Goal: Task Accomplishment & Management: Understand process/instructions

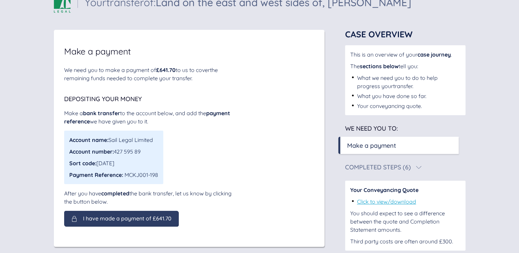
scroll to position [33, 0]
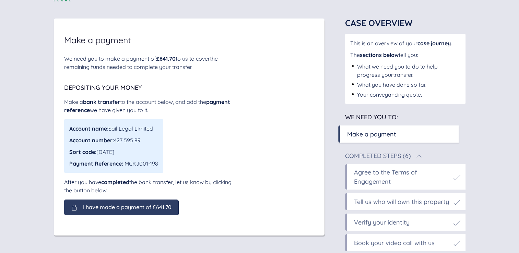
click at [371, 156] on div "Completed Steps (6)" at bounding box center [378, 156] width 66 height 6
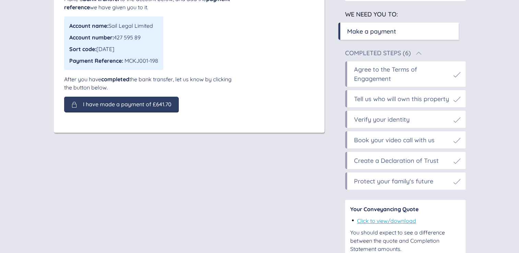
scroll to position [166, 0]
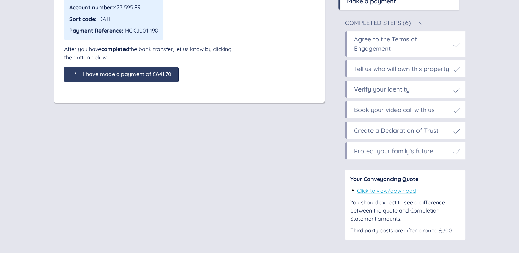
click at [396, 43] on div "Agree to the Terms of Engagement" at bounding box center [402, 44] width 96 height 19
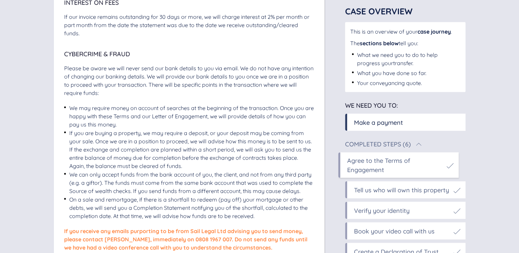
scroll to position [1349, 0]
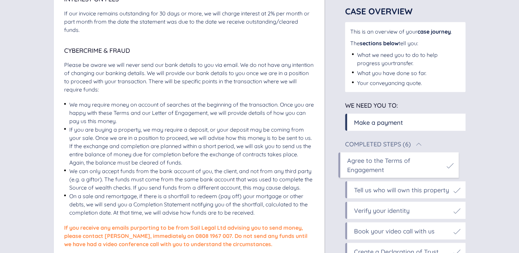
click at [442, 249] on div "Create a Declaration of Trust" at bounding box center [407, 252] width 106 height 9
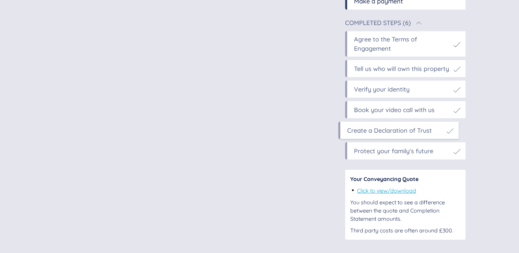
click at [373, 132] on div "Create a Declaration of Trust" at bounding box center [389, 130] width 85 height 9
click at [377, 149] on div "Protect your family's future" at bounding box center [393, 151] width 79 height 9
click at [374, 131] on div "Create a Declaration of Trust" at bounding box center [396, 130] width 85 height 9
click at [367, 112] on div "Book your video call with us" at bounding box center [394, 109] width 81 height 9
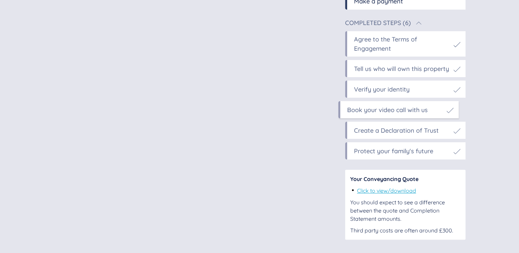
click at [367, 112] on div "Book your video call with us" at bounding box center [387, 109] width 81 height 9
click at [368, 88] on div "Verify your identity" at bounding box center [382, 89] width 56 height 9
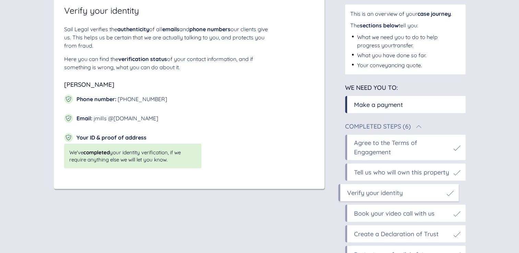
scroll to position [64, 0]
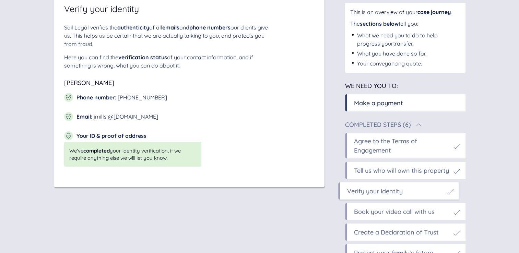
click at [389, 214] on div "Book your video call with us" at bounding box center [394, 211] width 81 height 9
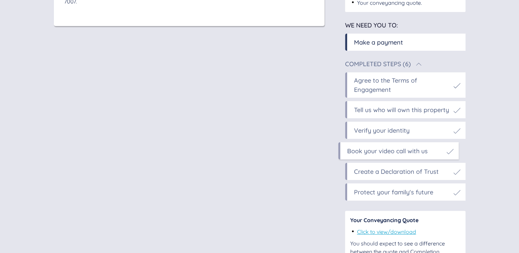
scroll to position [133, 0]
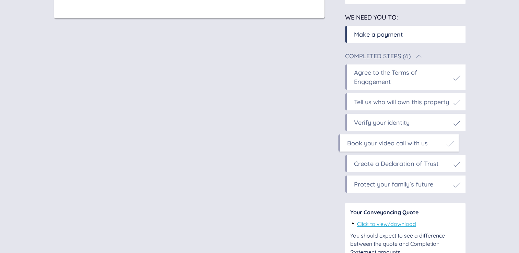
click at [378, 162] on div "Create a Declaration of Trust" at bounding box center [396, 163] width 85 height 9
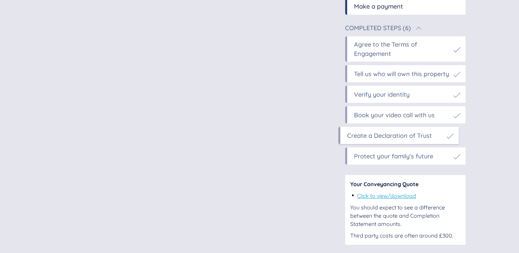
scroll to position [166, 0]
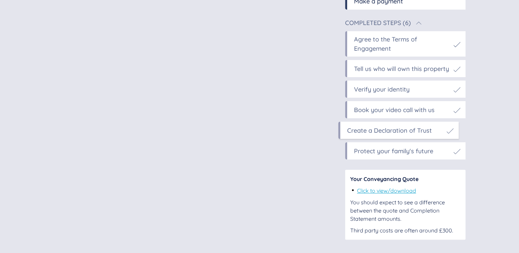
click at [382, 155] on div "Protect your family's future" at bounding box center [393, 151] width 79 height 9
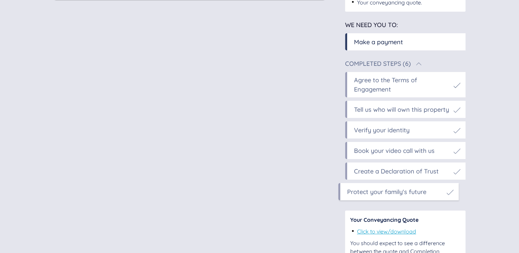
scroll to position [137, 0]
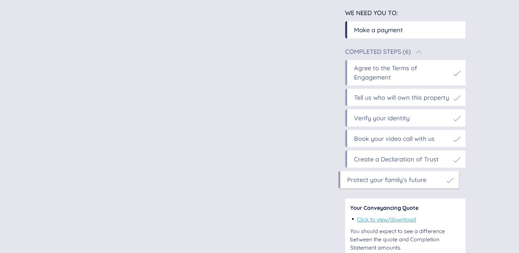
click at [375, 139] on div "Book your video call with us" at bounding box center [394, 138] width 81 height 9
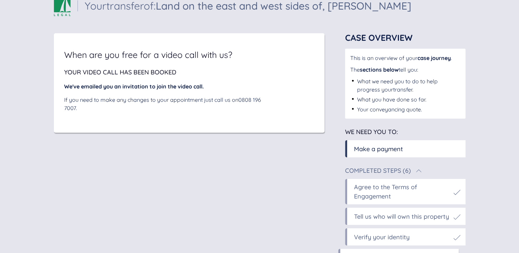
scroll to position [0, 0]
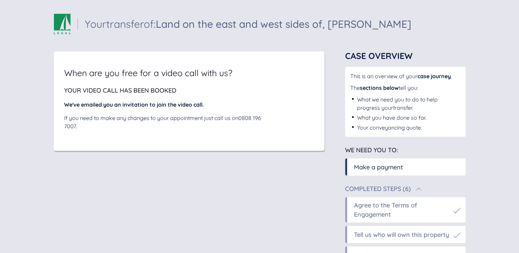
click at [387, 187] on div "Completed Steps (6)" at bounding box center [378, 189] width 66 height 6
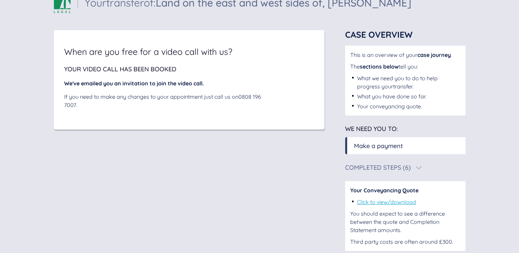
scroll to position [33, 0]
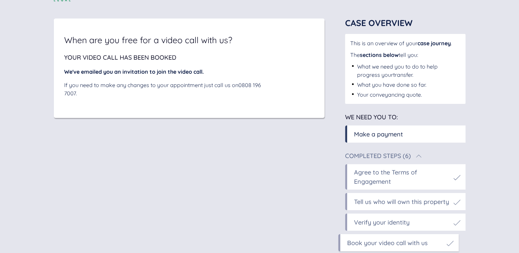
click at [390, 155] on div "Completed Steps (6)" at bounding box center [378, 156] width 66 height 6
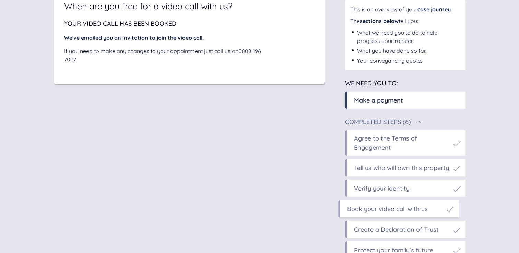
scroll to position [67, 0]
click at [392, 211] on div "Book your video call with us" at bounding box center [387, 208] width 81 height 9
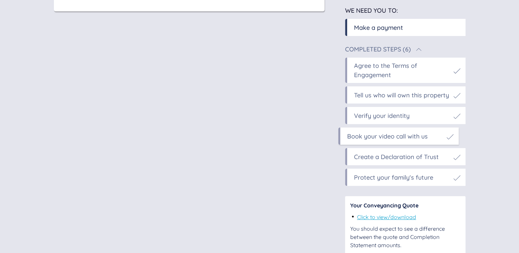
scroll to position [166, 0]
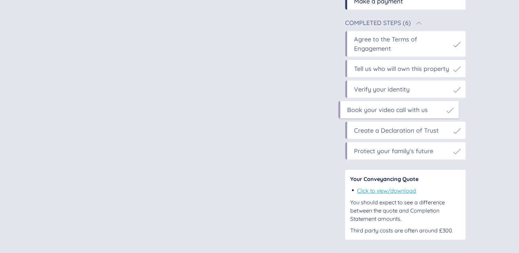
click at [381, 190] on link "Click to view/download" at bounding box center [386, 190] width 59 height 7
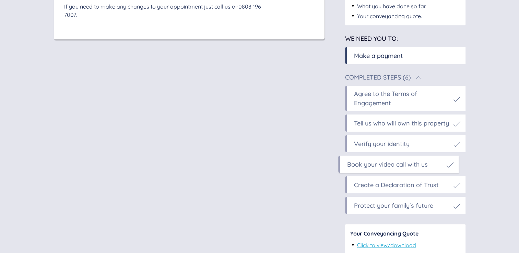
scroll to position [137, 0]
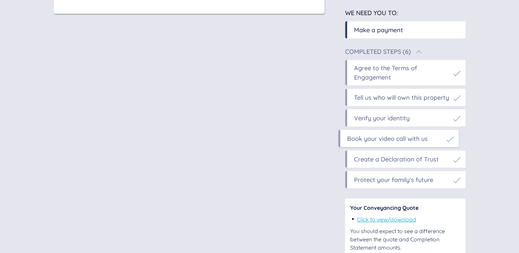
click at [358, 29] on div "Make a payment" at bounding box center [378, 29] width 49 height 9
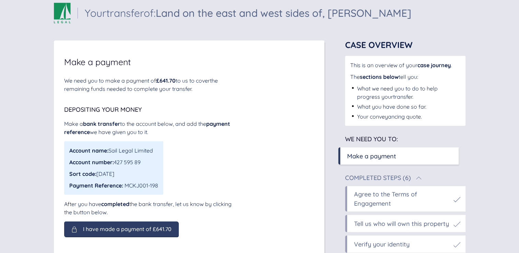
scroll to position [0, 0]
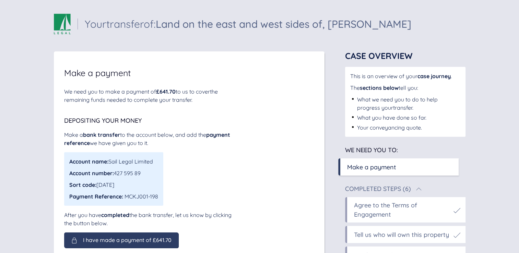
click at [361, 117] on div "What you have done so far." at bounding box center [391, 118] width 69 height 8
